Goal: Task Accomplishment & Management: Use online tool/utility

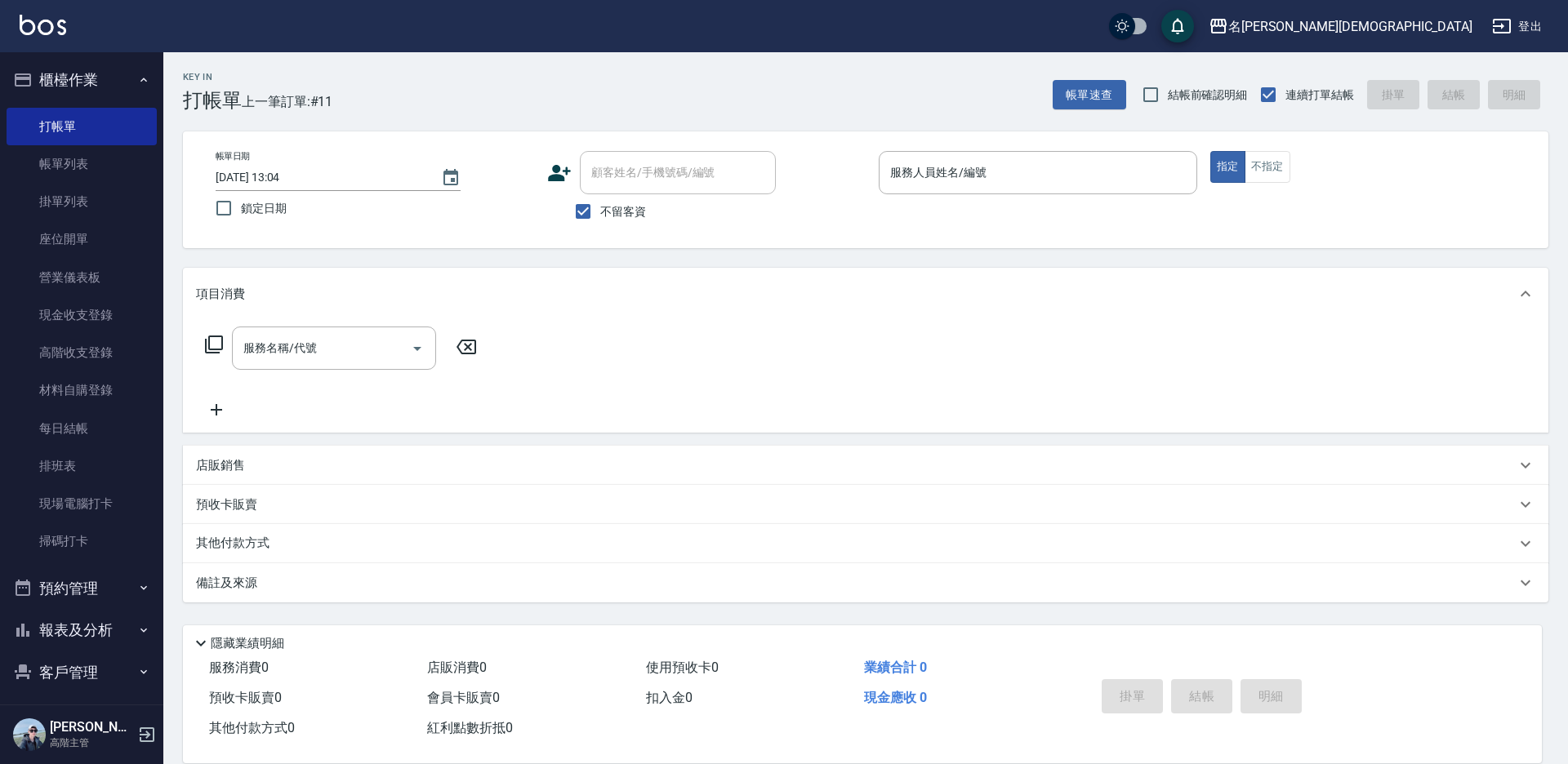
click at [907, 174] on input "服務人員姓名/編號" at bounding box center [1037, 172] width 304 height 28
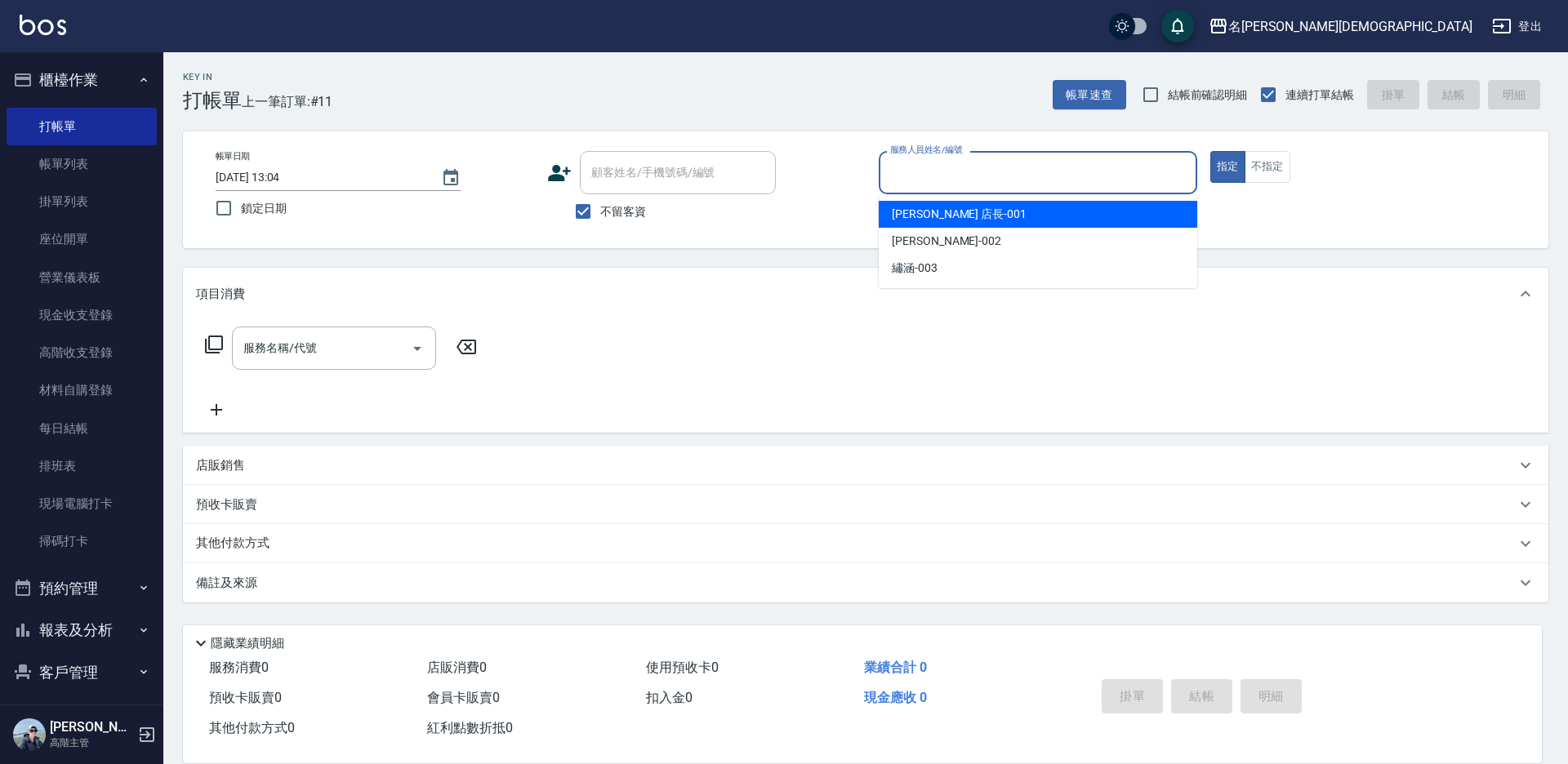
click at [925, 213] on span "[PERSON_NAME] 店長 -001" at bounding box center [959, 214] width 135 height 18
type input "[PERSON_NAME] 店長-001"
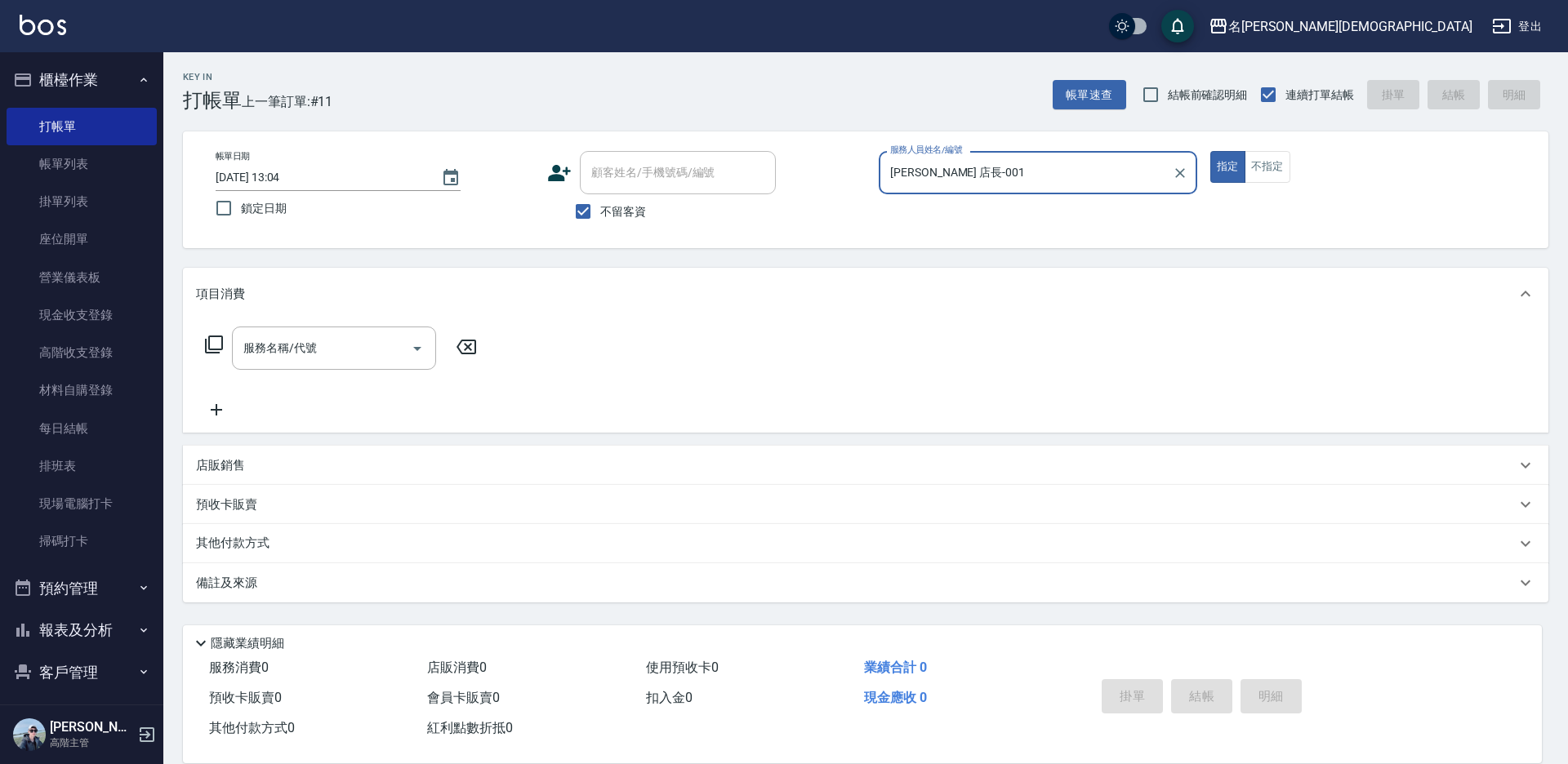
click at [212, 345] on icon at bounding box center [214, 344] width 20 height 20
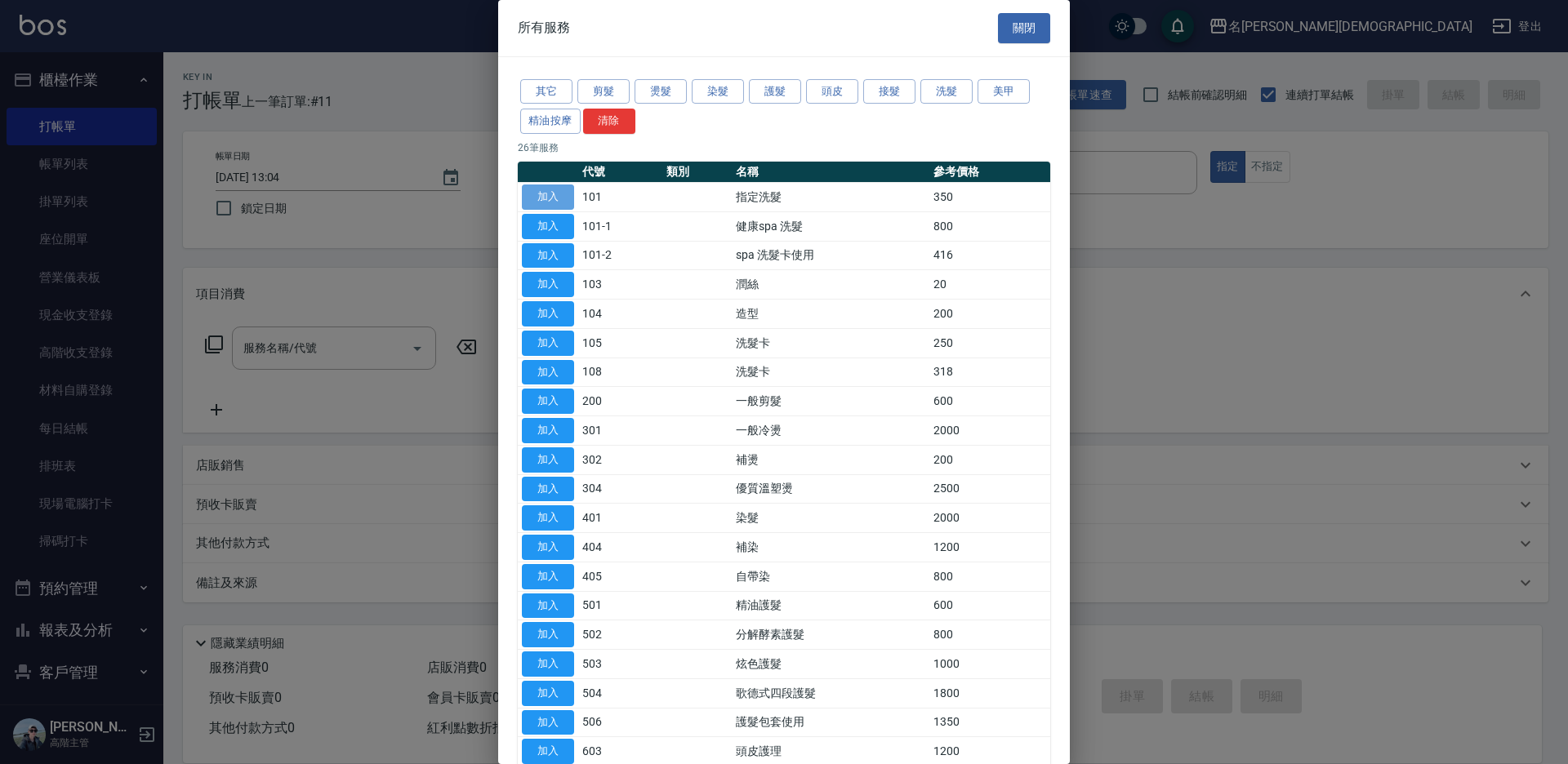
click at [546, 194] on button "加入" at bounding box center [547, 197] width 52 height 25
type input "指定洗髮(101)"
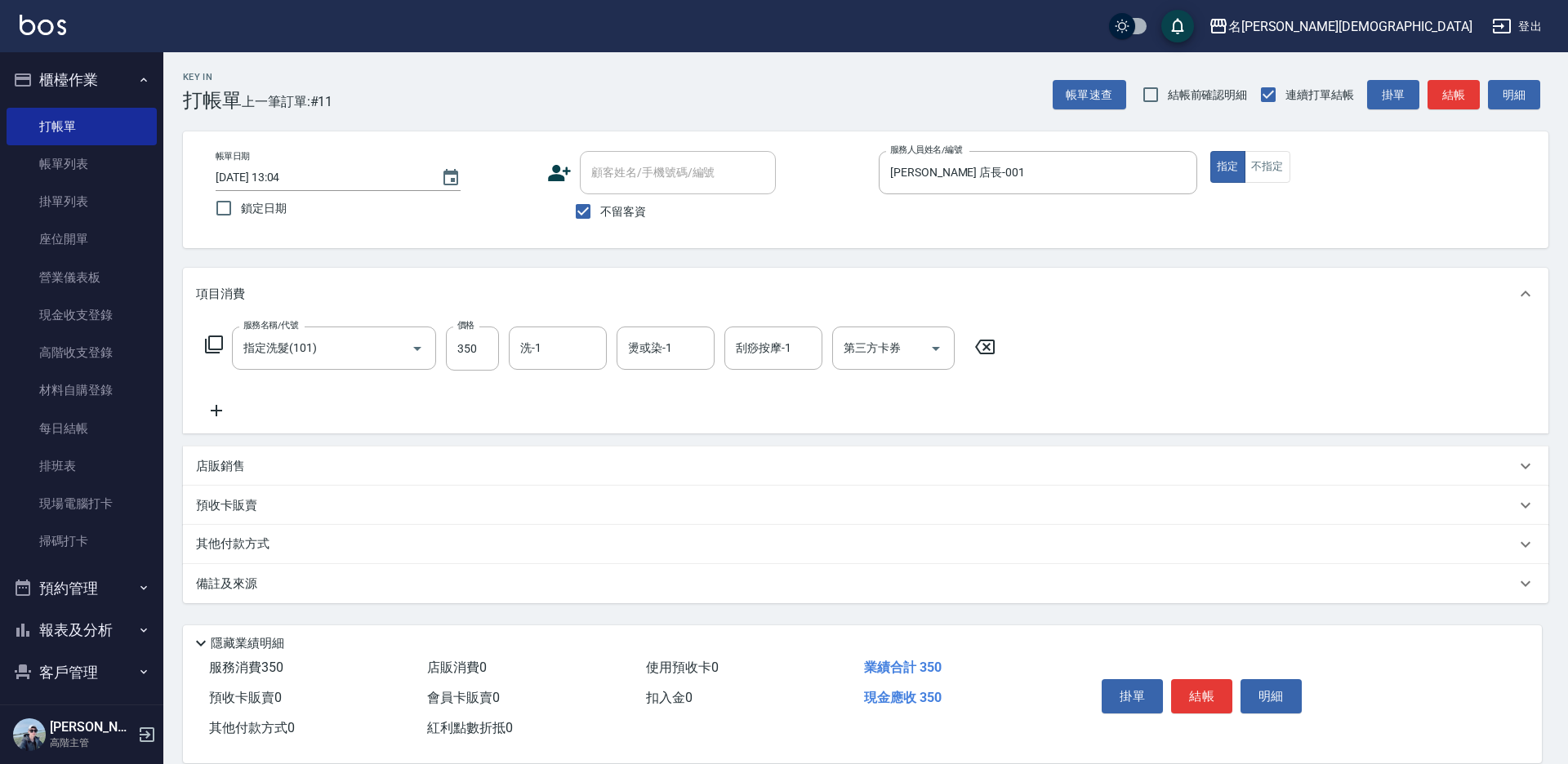
click at [527, 349] on div "洗-1 洗-1" at bounding box center [557, 348] width 98 height 43
drag, startPoint x: 567, startPoint y: 442, endPoint x: 583, endPoint y: 459, distance: 23.3
click at [566, 452] on span "繡涵 -003" at bounding box center [544, 461] width 46 height 18
type input "繡涵-003"
click at [1180, 681] on button "結帳" at bounding box center [1201, 696] width 62 height 34
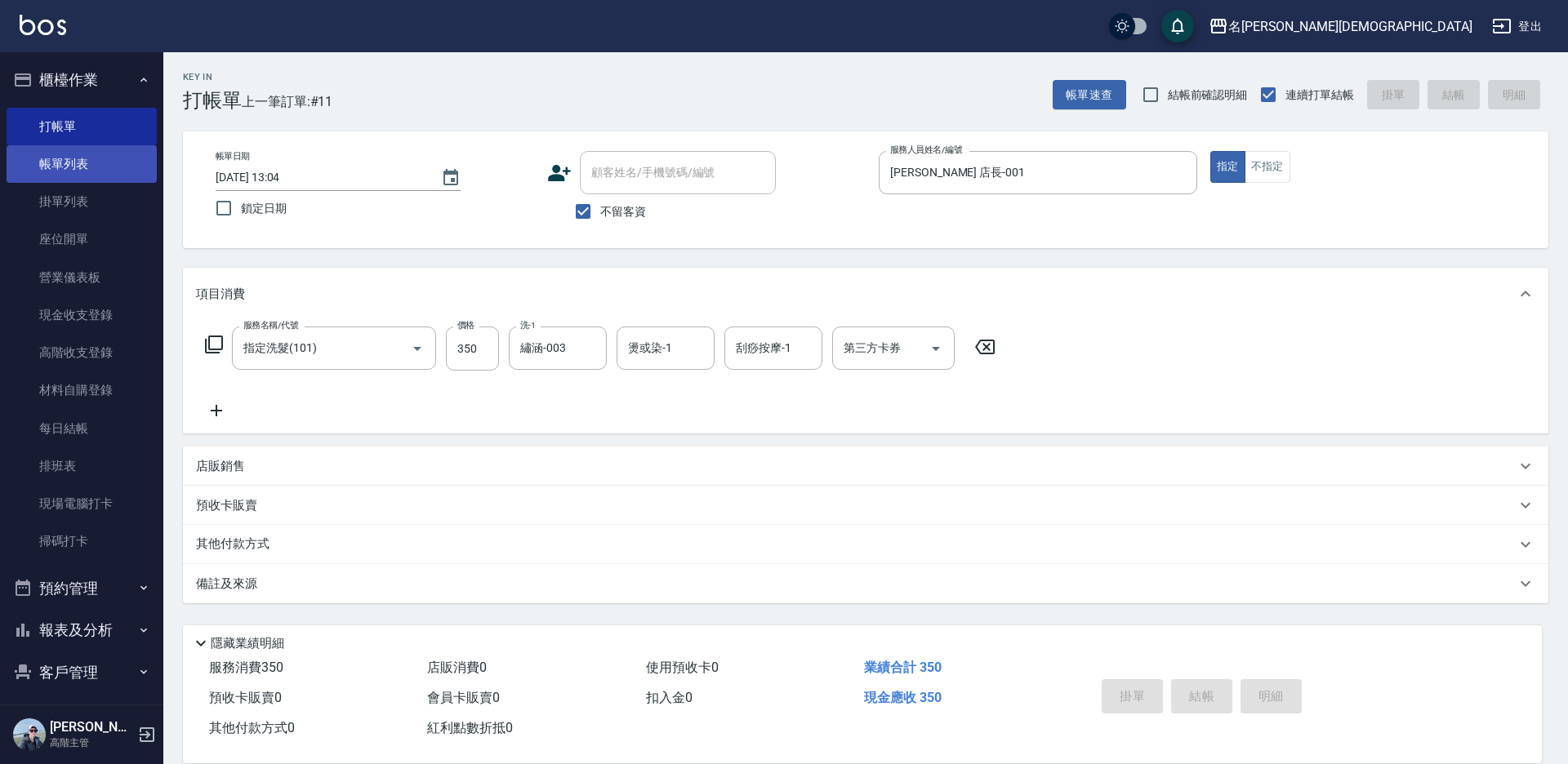
type input "[DATE] 14:11"
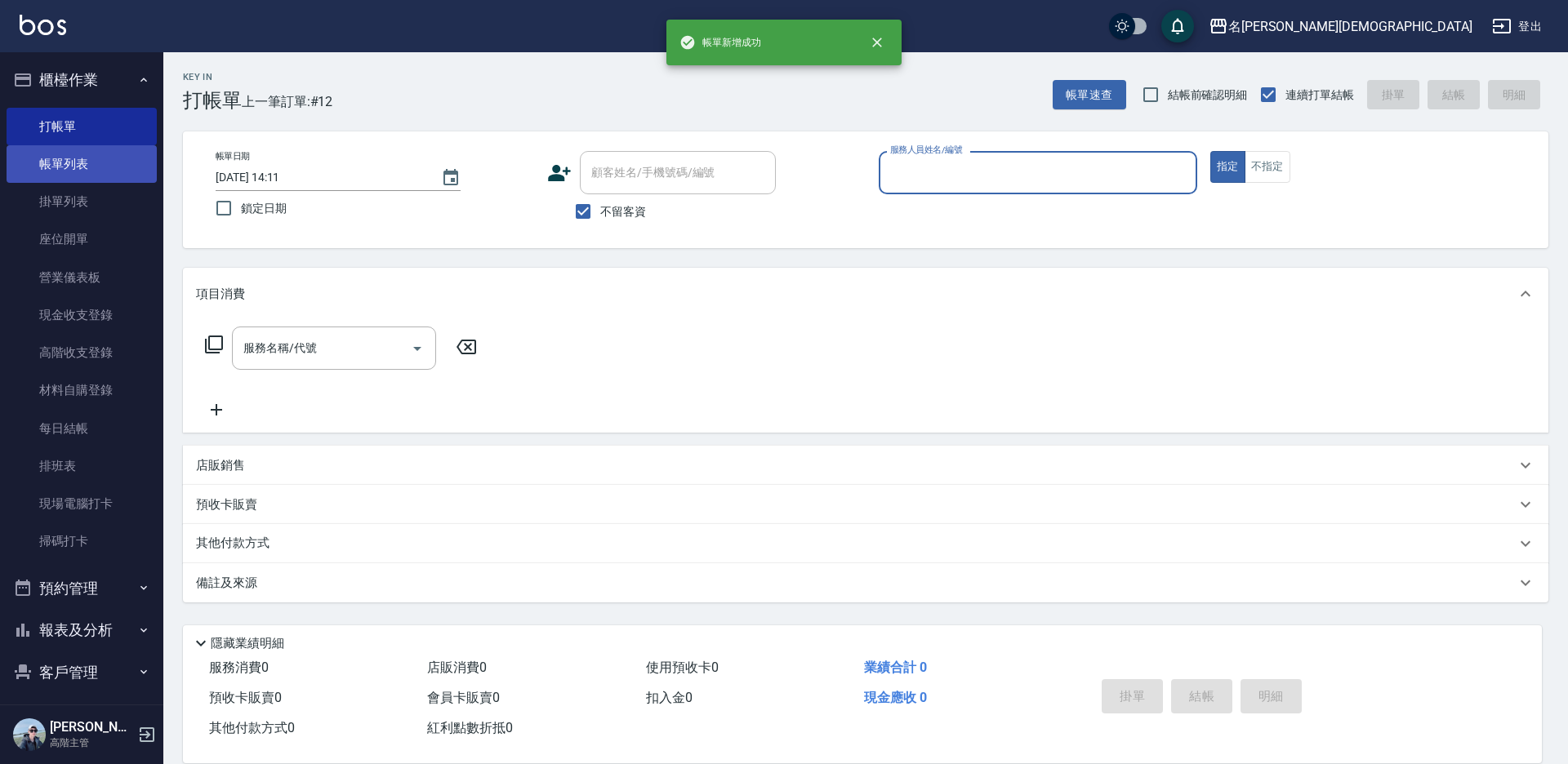
click at [55, 156] on link "帳單列表" at bounding box center [82, 164] width 151 height 37
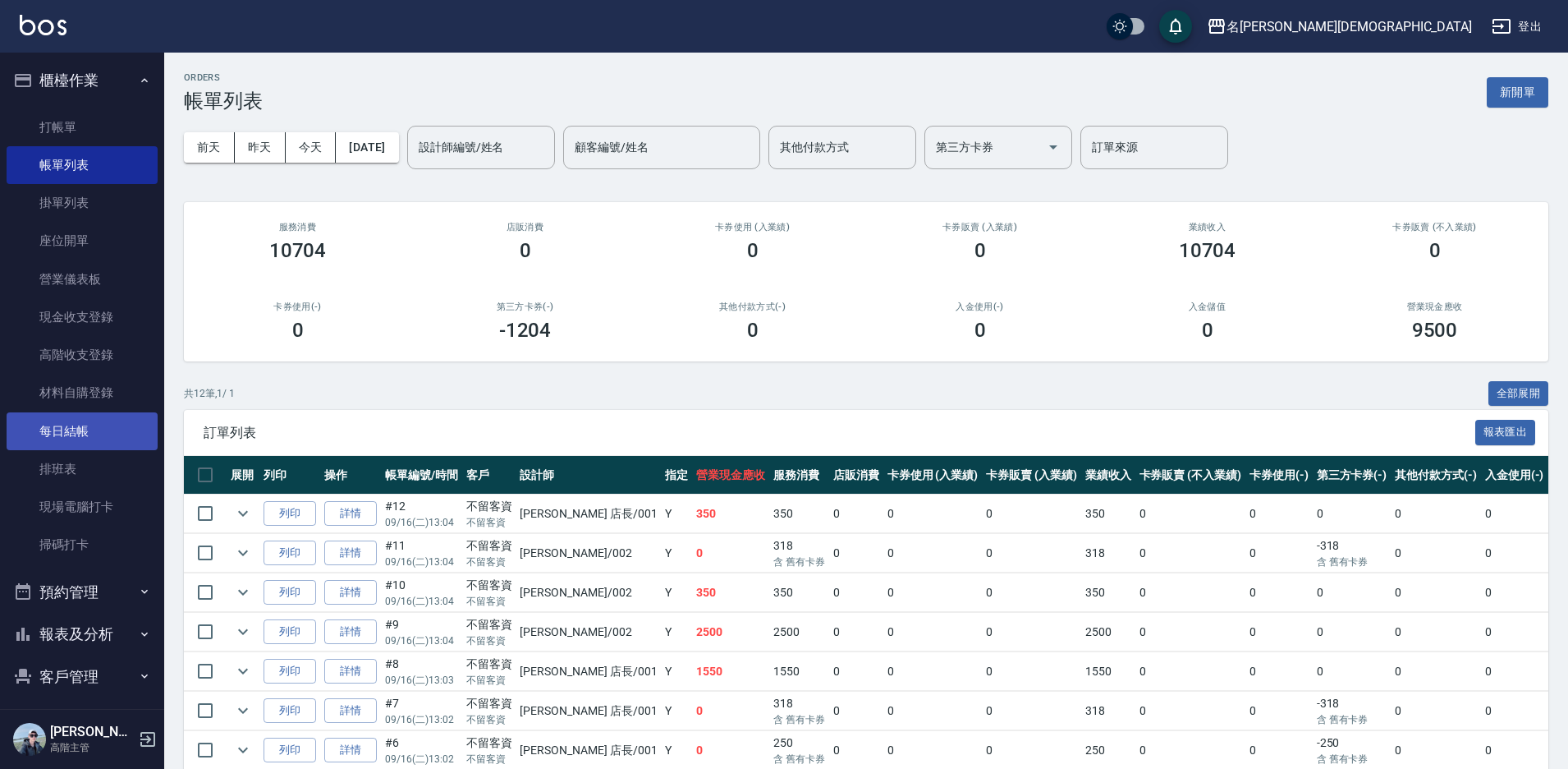
click at [53, 432] on link "每日結帳" at bounding box center [83, 431] width 151 height 37
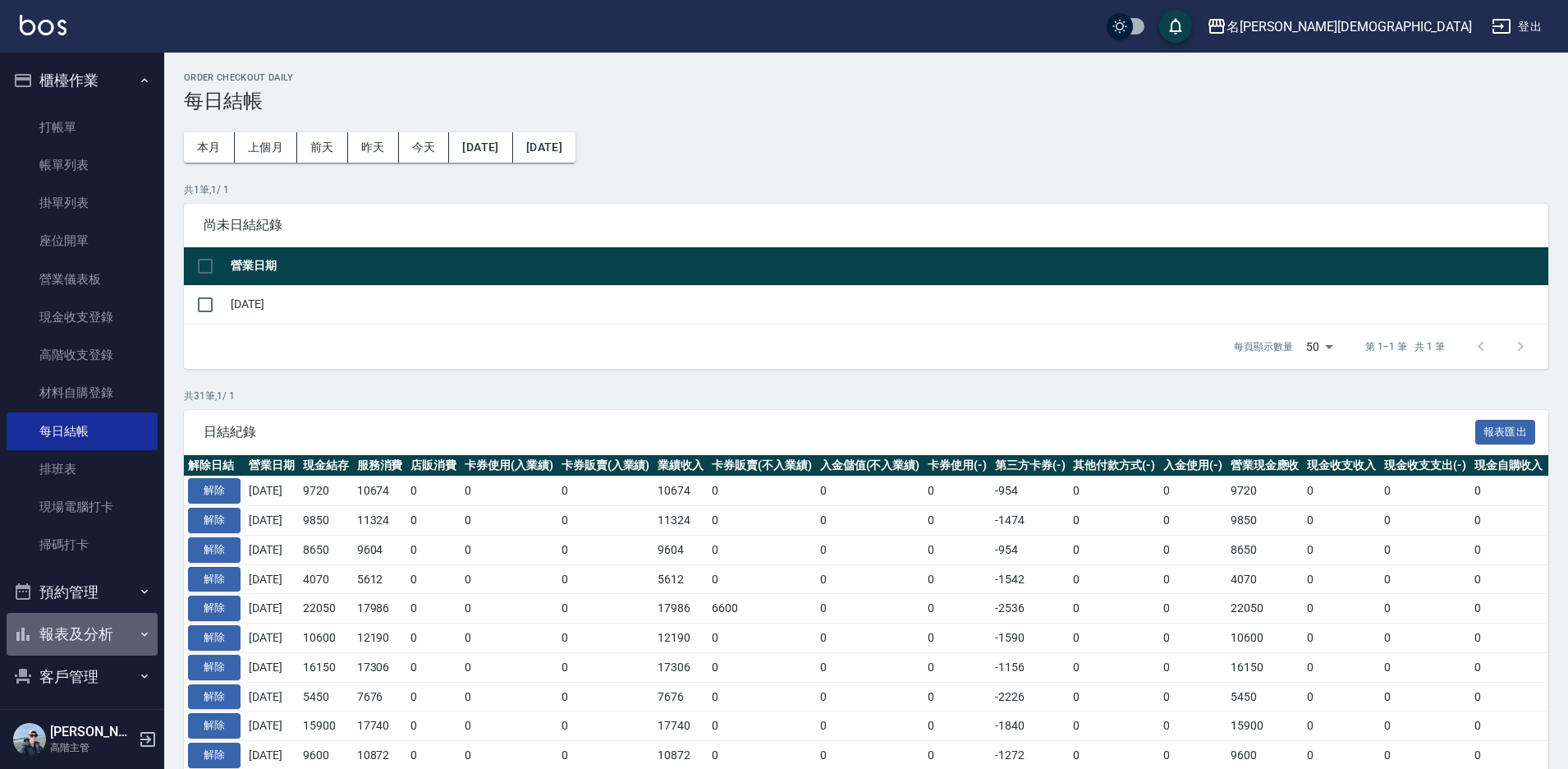
click at [96, 623] on button "報表及分析" at bounding box center [83, 633] width 151 height 42
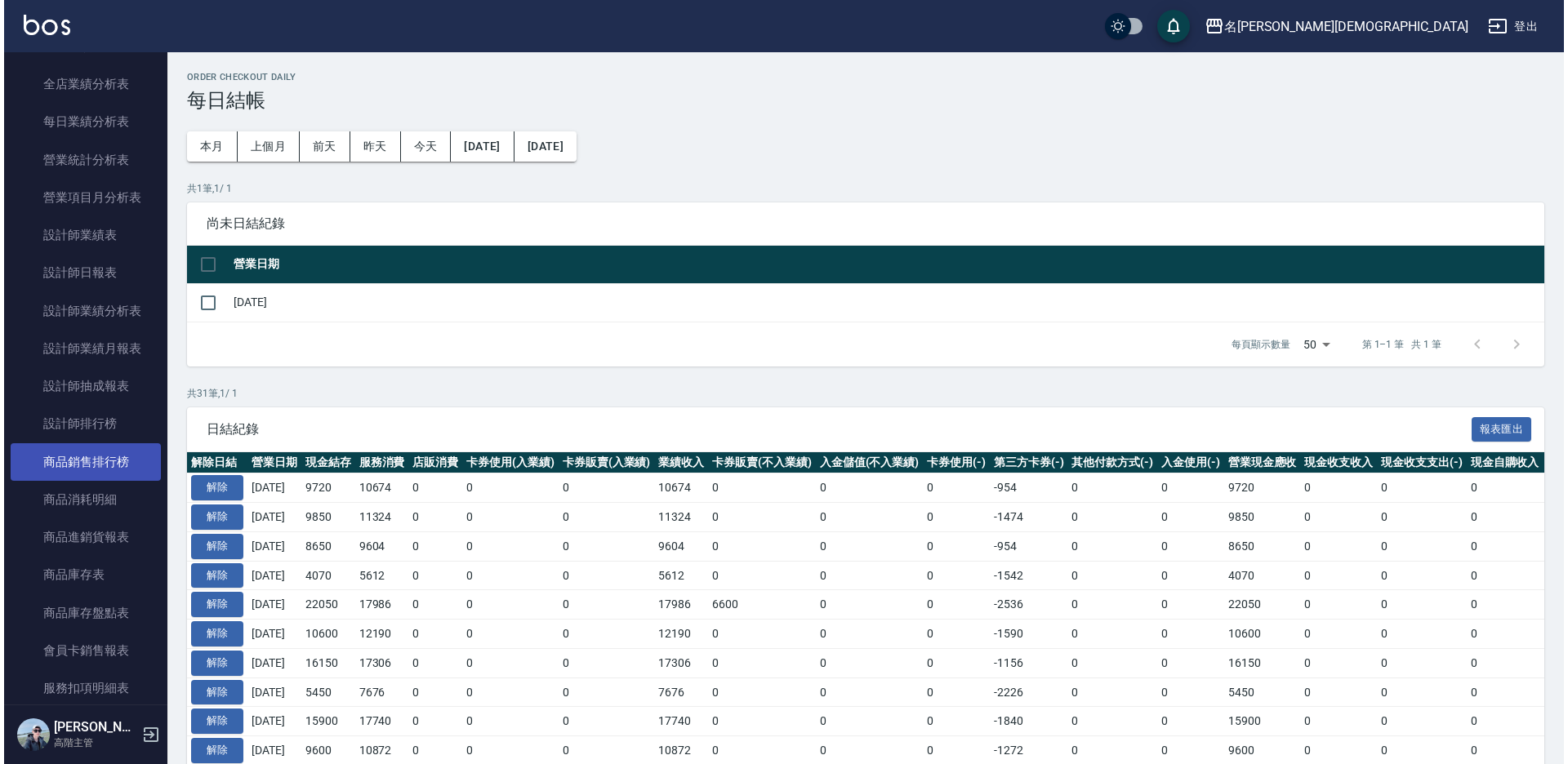
scroll to position [979, 0]
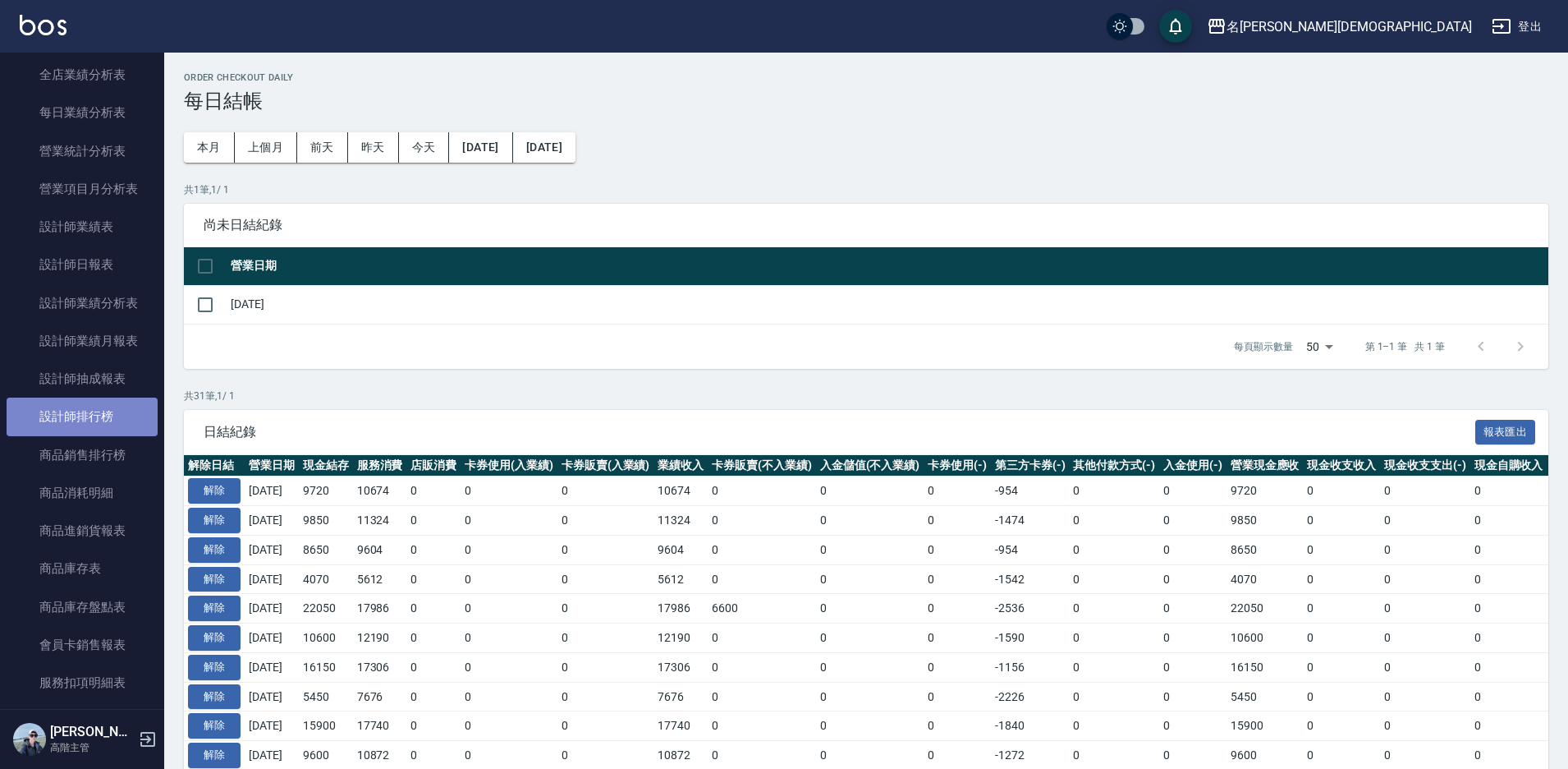
drag, startPoint x: 103, startPoint y: 420, endPoint x: 117, endPoint y: 413, distance: 15.7
click at [105, 418] on link "設計師排行榜" at bounding box center [83, 416] width 151 height 37
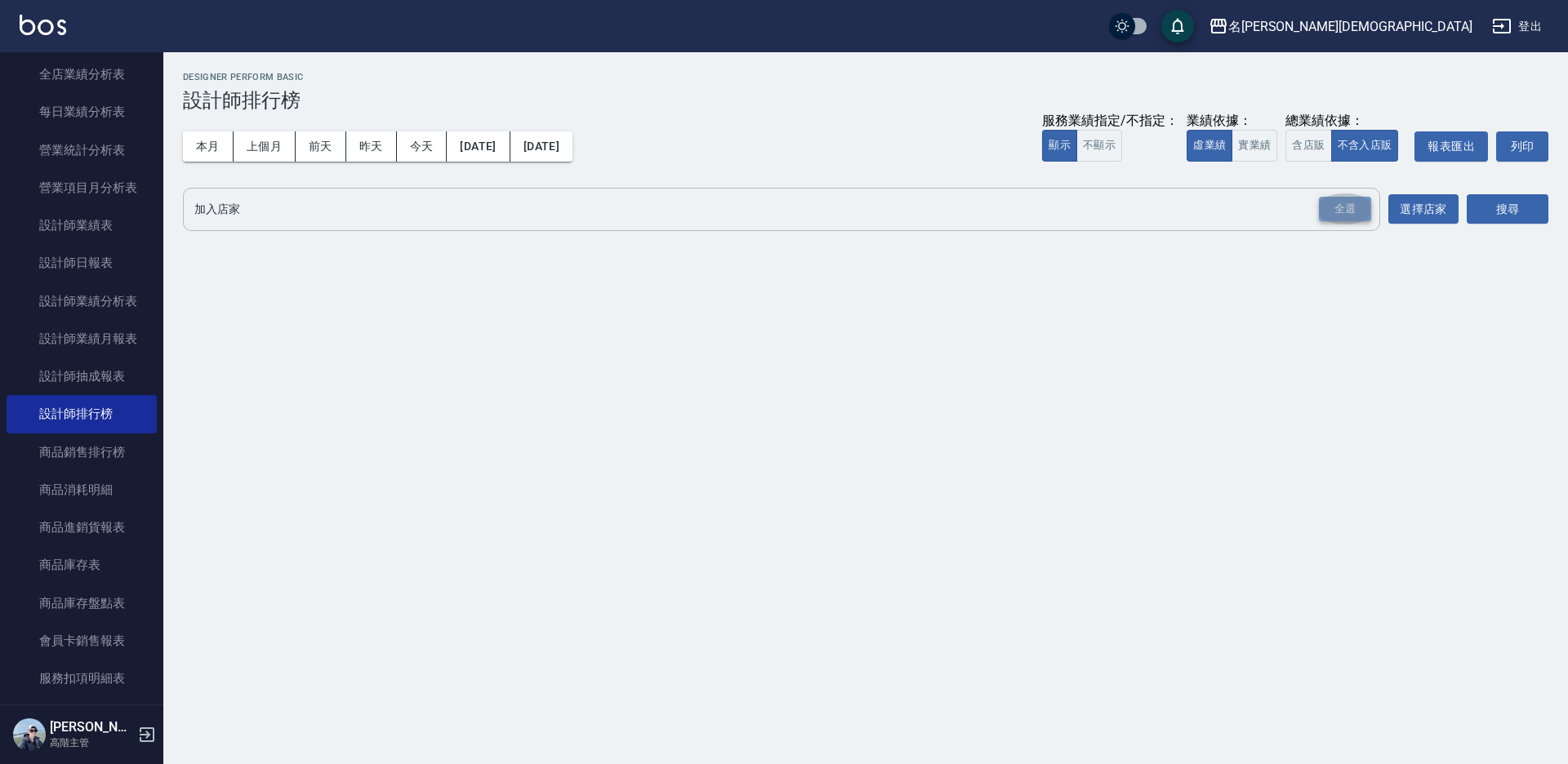
drag, startPoint x: 1350, startPoint y: 203, endPoint x: 1381, endPoint y: 202, distance: 31.0
click at [1351, 202] on div "全選" at bounding box center [1344, 209] width 52 height 25
click at [1540, 206] on button "搜尋" at bounding box center [1507, 210] width 82 height 30
